Goal: Task Accomplishment & Management: Use online tool/utility

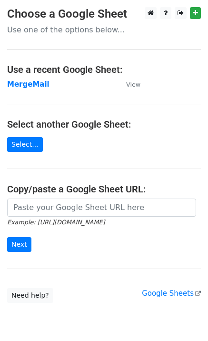
click at [27, 89] on td "MergeMail" at bounding box center [62, 84] width 110 height 11
click at [28, 88] on strong "MergeMail" at bounding box center [28, 84] width 42 height 9
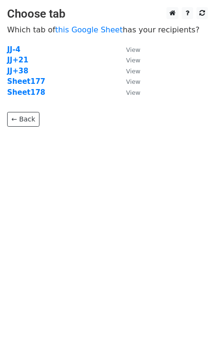
click at [36, 95] on strong "Sheet178" at bounding box center [26, 92] width 38 height 9
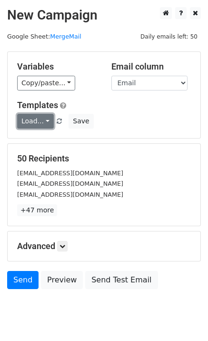
click at [28, 123] on link "Load..." at bounding box center [35, 121] width 37 height 15
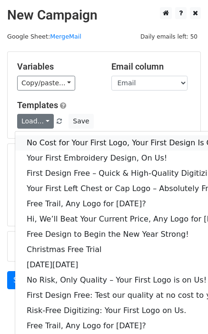
click at [52, 145] on link "No Cost for Your First Logo, Your First Design Is On Us!" at bounding box center [130, 142] width 230 height 15
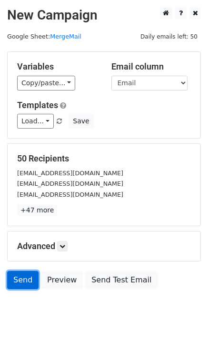
click at [25, 275] on link "Send" at bounding box center [22, 280] width 31 height 18
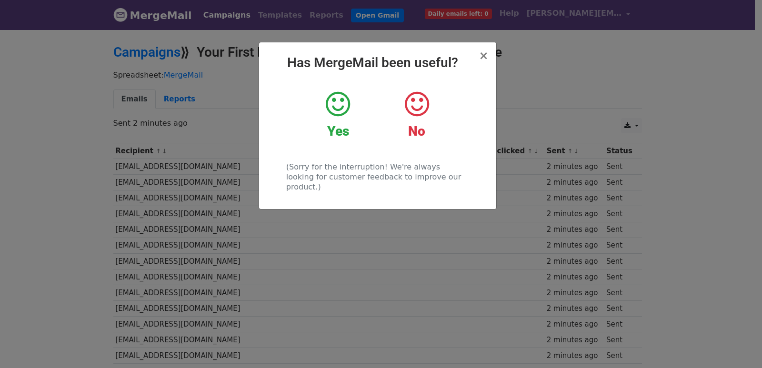
click at [253, 213] on div "× Has MergeMail been useful? Yes No (Sorry for the interruption! We're always l…" at bounding box center [381, 199] width 762 height 340
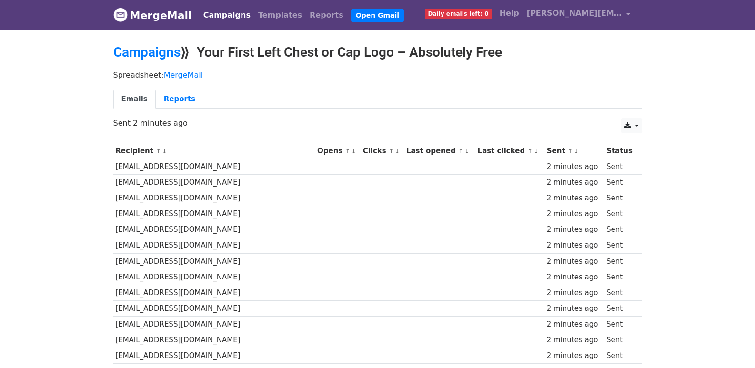
scroll to position [663, 0]
